Goal: Task Accomplishment & Management: Use online tool/utility

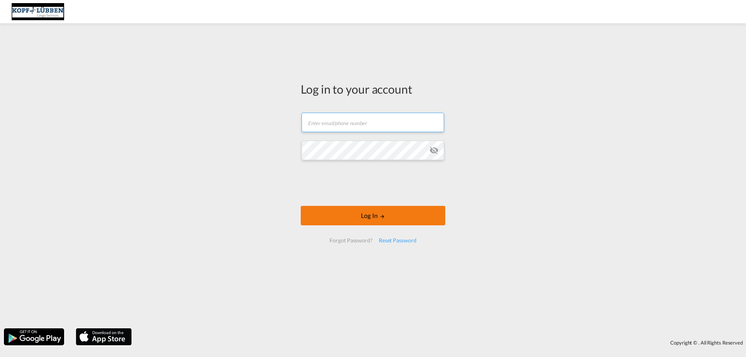
type input "[EMAIL_ADDRESS][PERSON_NAME][DOMAIN_NAME]"
click at [365, 214] on button "Log In" at bounding box center [373, 215] width 145 height 19
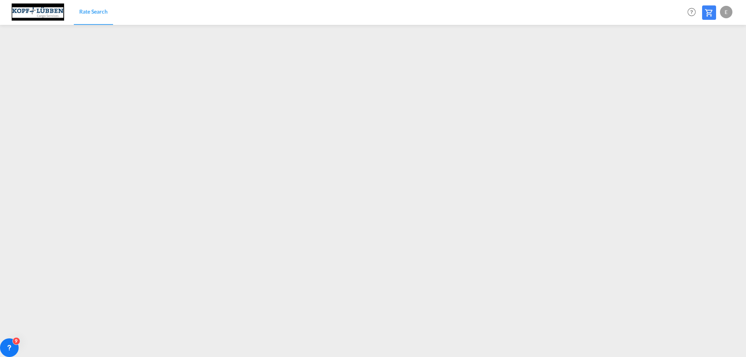
click at [726, 12] on div "E" at bounding box center [726, 12] width 12 height 12
click at [710, 61] on button "Logout" at bounding box center [718, 60] width 51 height 16
